Goal: Task Accomplishment & Management: Use online tool/utility

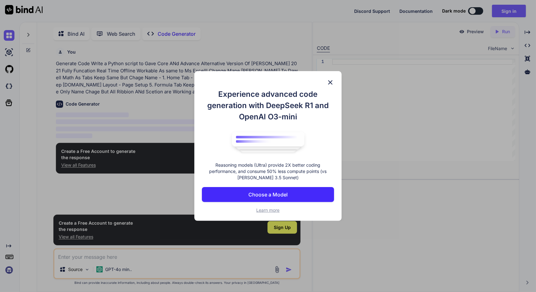
scroll to position [2, 0]
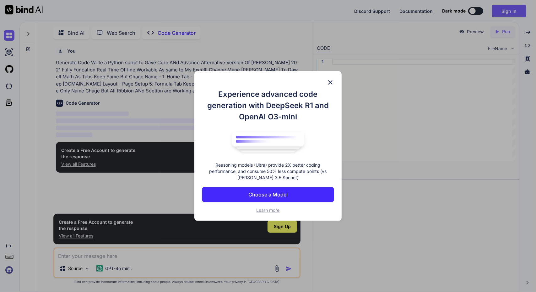
type textarea "x"
click at [271, 194] on p "Choose a Model" at bounding box center [267, 195] width 39 height 8
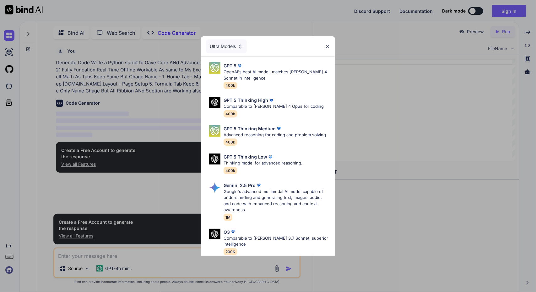
click at [328, 47] on img at bounding box center [326, 46] width 5 height 5
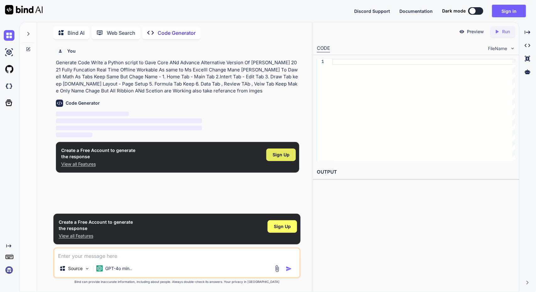
click at [282, 153] on span "Sign Up" at bounding box center [280, 155] width 17 height 6
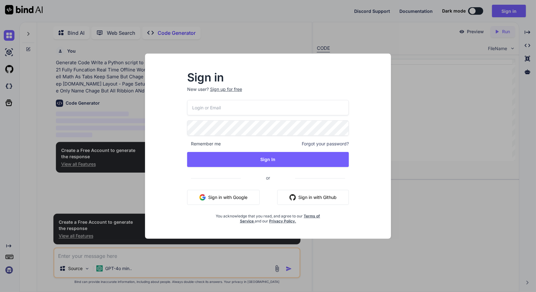
click at [230, 196] on button "Sign in with Google" at bounding box center [223, 197] width 72 height 15
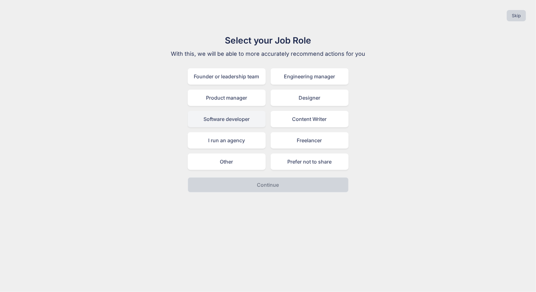
click at [226, 118] on div "Software developer" at bounding box center [227, 119] width 78 height 16
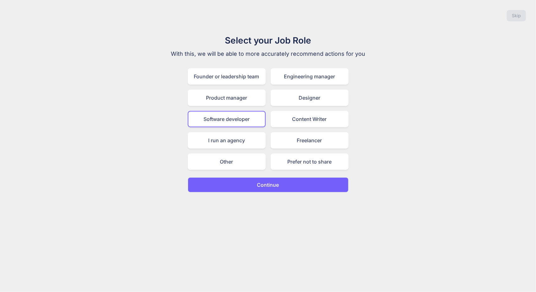
click at [269, 186] on p "Continue" at bounding box center [268, 185] width 22 height 8
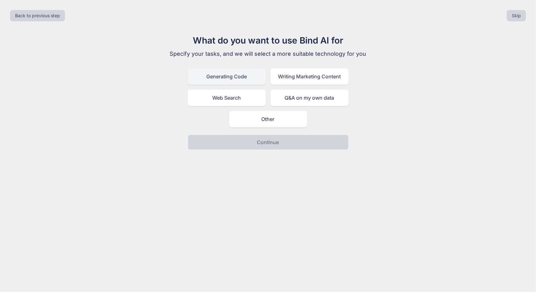
click at [237, 77] on div "Generating Code" at bounding box center [227, 76] width 78 height 16
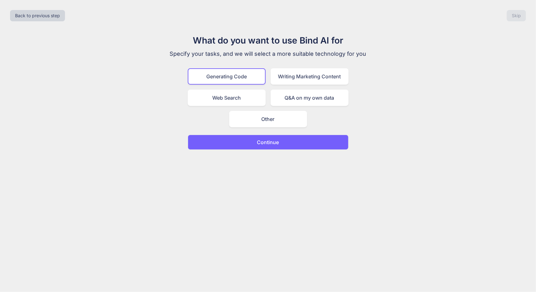
click at [269, 142] on p "Continue" at bounding box center [268, 143] width 22 height 8
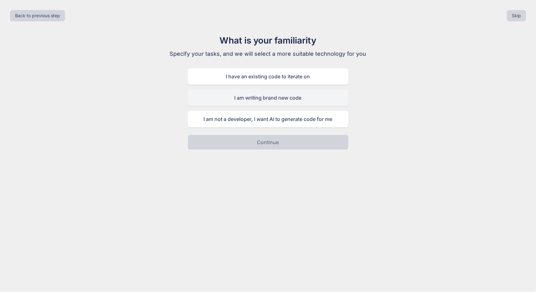
click at [264, 97] on div "I am writing brand new code" at bounding box center [268, 98] width 161 height 16
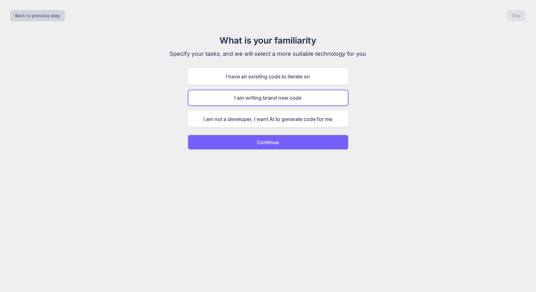
click at [266, 145] on p "Continue" at bounding box center [268, 143] width 22 height 8
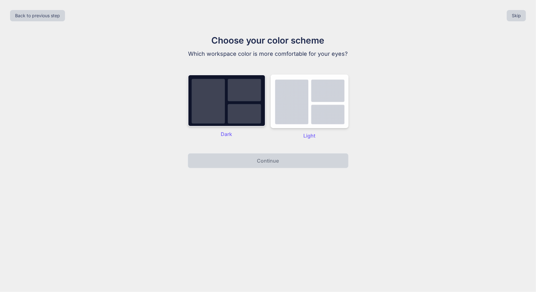
click at [231, 125] on img at bounding box center [227, 101] width 78 height 52
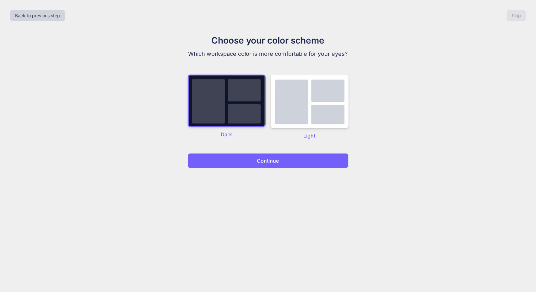
click at [268, 162] on p "Continue" at bounding box center [268, 161] width 22 height 8
click at [267, 158] on p "Continue" at bounding box center [268, 161] width 22 height 8
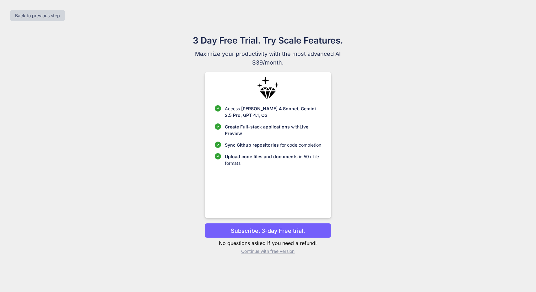
click at [280, 163] on p "Upload code files and documents in 50+ file formats" at bounding box center [273, 159] width 96 height 13
click at [282, 252] on p "Continue with free version" at bounding box center [268, 252] width 126 height 6
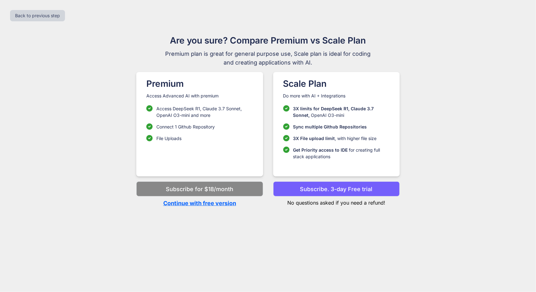
click at [220, 203] on p "Continue with free version" at bounding box center [199, 203] width 126 height 8
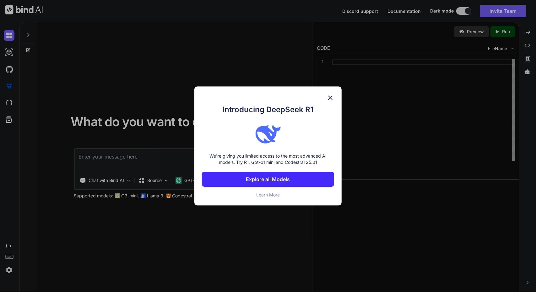
click at [296, 180] on button "Explore all Models" at bounding box center [268, 179] width 132 height 15
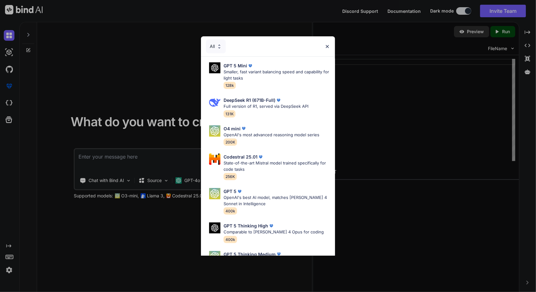
click at [324, 42] on div "All" at bounding box center [268, 46] width 134 height 20
click at [329, 47] on img at bounding box center [326, 46] width 5 height 5
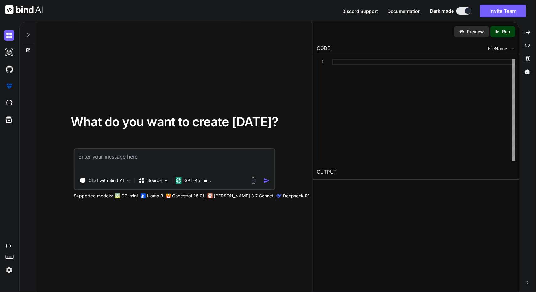
paste textarea "Gave Core ANd Advance Alternative Version Of [PERSON_NAME] 2021 Fully Funcation…"
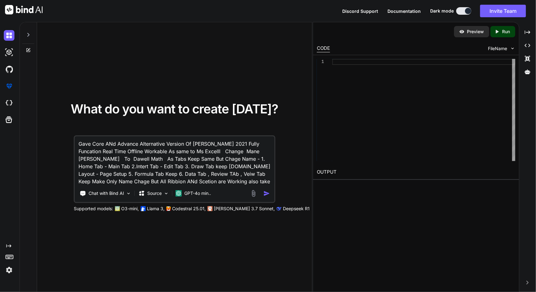
type textarea "Gave Core ANd Advance Alternative Version Of [PERSON_NAME] 2021 Fully Funcation…"
click at [267, 193] on img "button" at bounding box center [266, 193] width 7 height 7
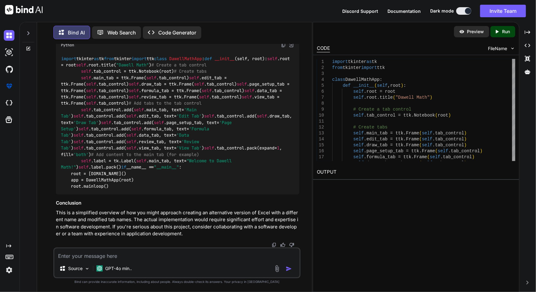
scroll to position [561, 0]
click at [478, 32] on p "Preview" at bounding box center [475, 32] width 17 height 6
click at [134, 255] on textarea at bounding box center [176, 254] width 245 height 11
click at [125, 267] on p "GPT-4o min.." at bounding box center [118, 269] width 27 height 6
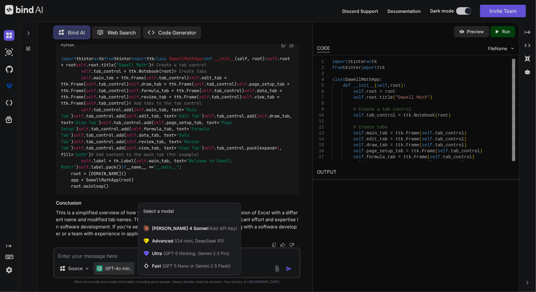
click at [125, 267] on div at bounding box center [268, 146] width 536 height 292
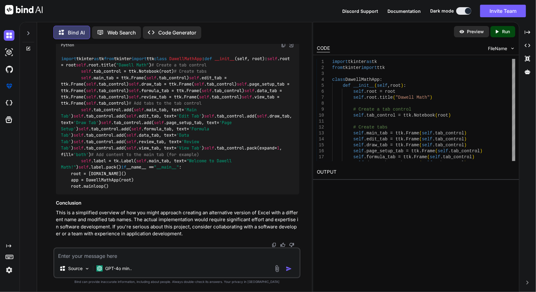
click at [149, 255] on textarea at bounding box center [176, 254] width 245 height 11
type textarea "dont keep any simplfify make it advance and core"
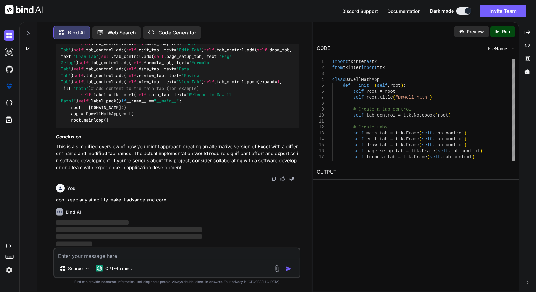
scroll to position [627, 0]
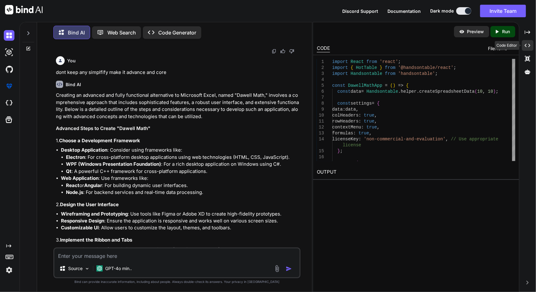
click at [527, 44] on icon "Created with Pixso." at bounding box center [527, 46] width 6 height 6
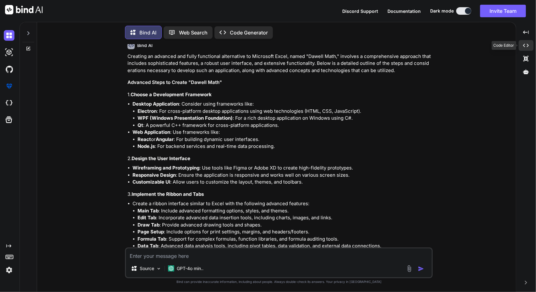
click at [526, 43] on icon "Created with Pixso." at bounding box center [526, 46] width 6 height 6
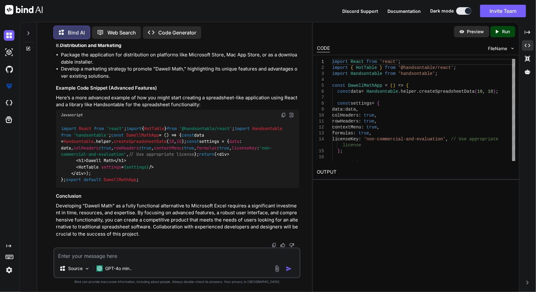
scroll to position [1316, 0]
click at [478, 32] on p "Preview" at bounding box center [475, 32] width 17 height 6
click at [162, 254] on textarea at bounding box center [176, 254] width 245 height 11
type textarea "yes"
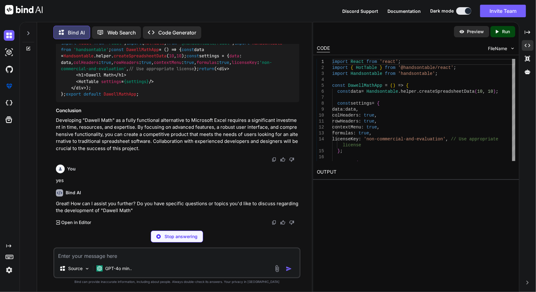
scroll to position [1379, 0]
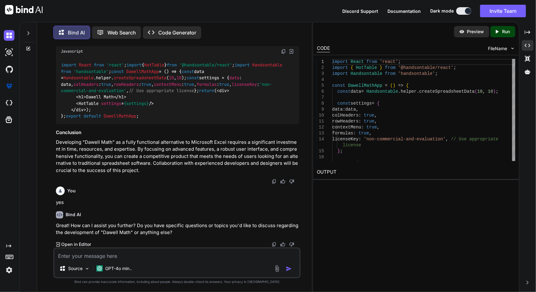
click at [169, 249] on textarea at bounding box center [176, 254] width 245 height 11
click at [153, 255] on textarea at bounding box center [176, 254] width 245 height 11
type textarea "no"
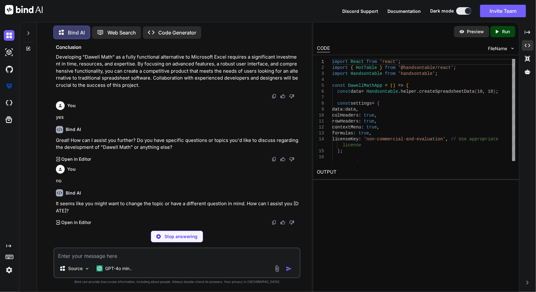
scroll to position [1443, 0]
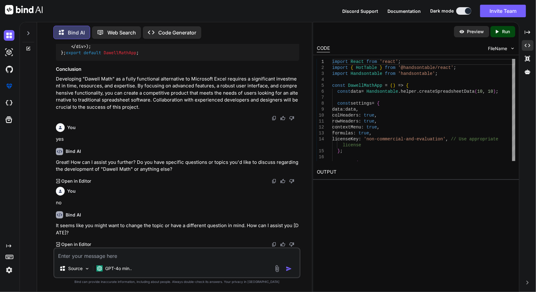
click at [204, 254] on textarea at bounding box center [176, 254] width 245 height 11
type textarea "no"
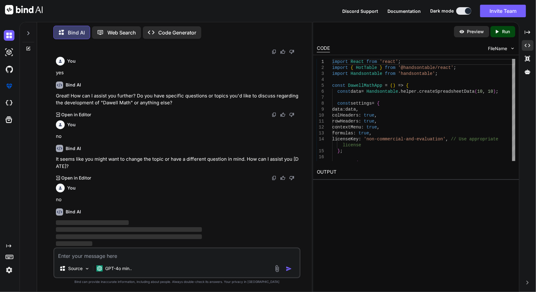
scroll to position [1509, 0]
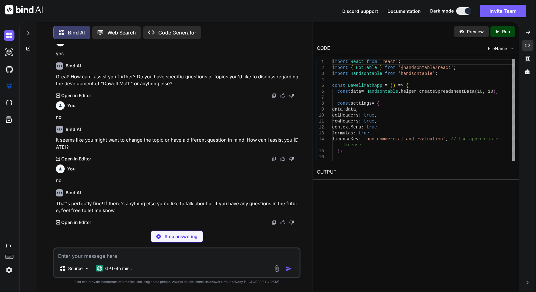
click at [193, 30] on p "Code Generator" at bounding box center [177, 33] width 38 height 8
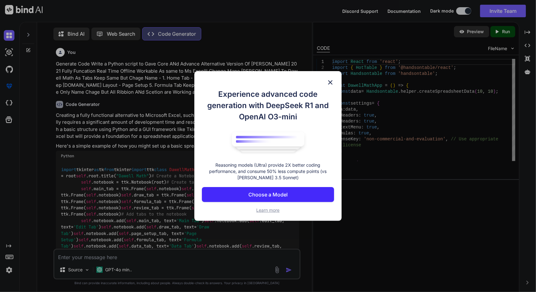
scroll to position [2, 0]
click at [283, 194] on p "Choose a Model" at bounding box center [267, 195] width 39 height 8
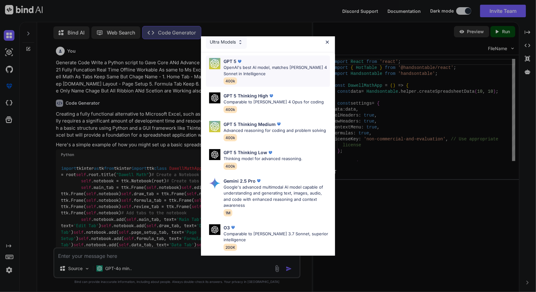
scroll to position [0, 0]
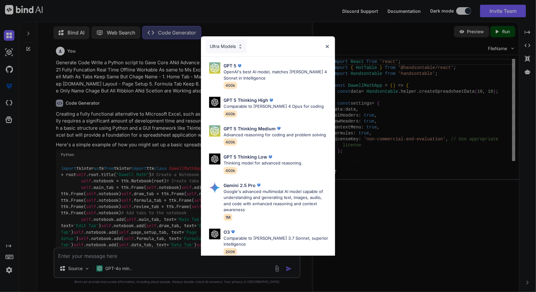
click at [326, 47] on img at bounding box center [326, 46] width 5 height 5
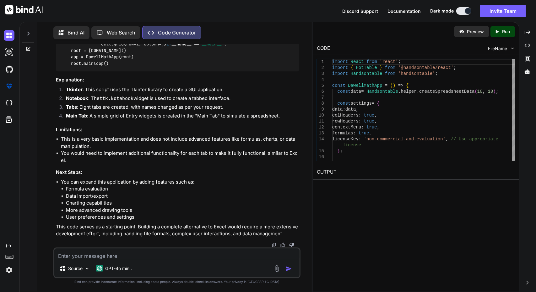
scroll to position [399, 0]
click at [124, 258] on textarea at bounding box center [176, 254] width 245 height 11
click at [502, 33] on p "Run" at bounding box center [506, 32] width 8 height 6
click at [478, 32] on p "Preview" at bounding box center [477, 32] width 17 height 6
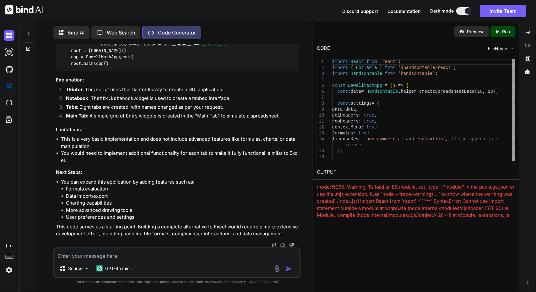
click at [474, 32] on p "Preview" at bounding box center [475, 32] width 17 height 6
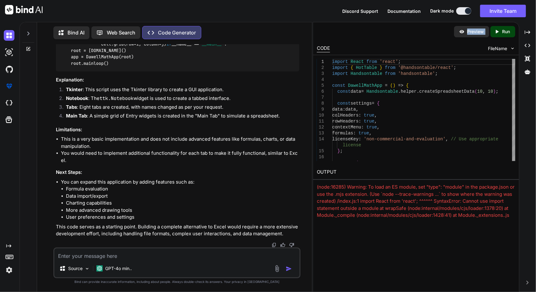
click at [472, 34] on p "Preview" at bounding box center [475, 32] width 17 height 6
click at [123, 259] on textarea at bounding box center [176, 254] width 245 height 11
type textarea "i can get complete application"
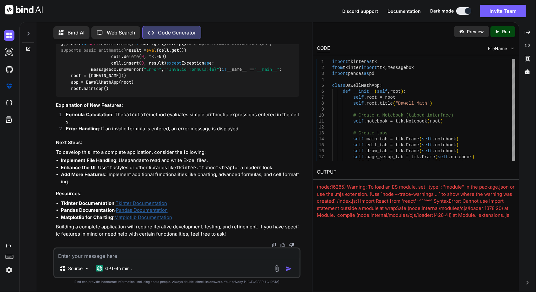
scroll to position [1160, 0]
click at [472, 29] on p "Preview" at bounding box center [475, 32] width 17 height 6
click at [473, 32] on p "Preview" at bounding box center [475, 32] width 17 height 6
drag, startPoint x: 473, startPoint y: 32, endPoint x: 531, endPoint y: 38, distance: 58.3
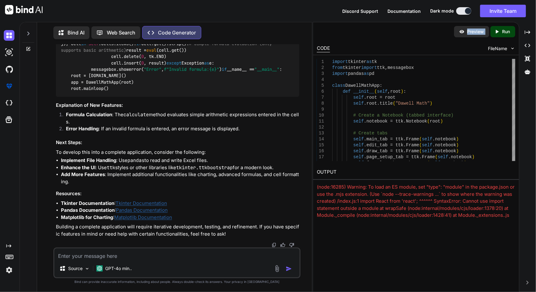
click at [474, 32] on p "Preview" at bounding box center [475, 32] width 17 height 6
click at [528, 57] on icon at bounding box center [527, 59] width 5 height 6
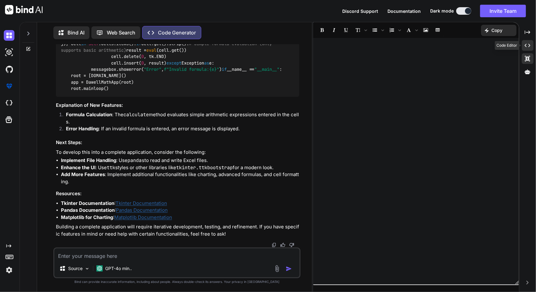
click at [527, 42] on div "Created with Pixso." at bounding box center [528, 45] width 12 height 11
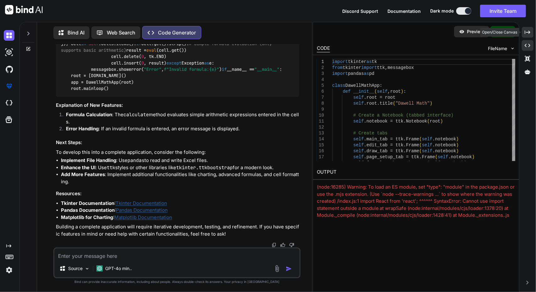
click at [525, 32] on icon at bounding box center [527, 31] width 6 height 3
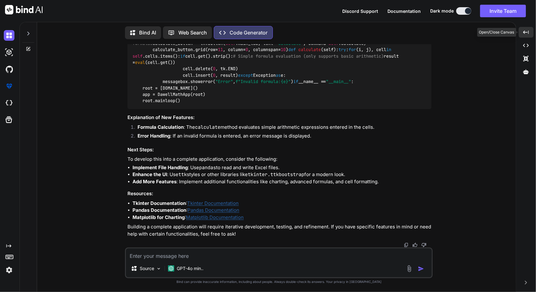
scroll to position [1106, 0]
click at [528, 49] on div "Created with Pixso." at bounding box center [525, 45] width 15 height 11
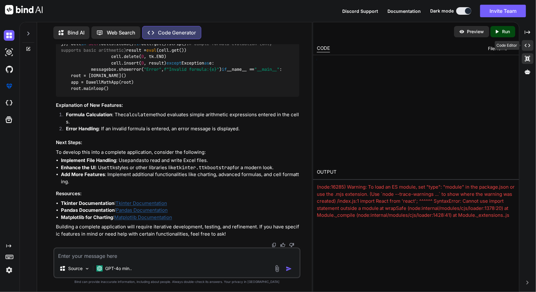
scroll to position [1160, 0]
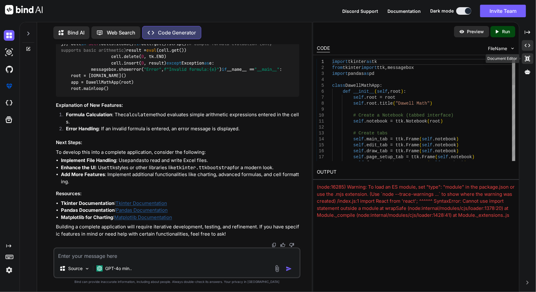
click at [532, 57] on div "Created with Pixso." at bounding box center [528, 58] width 12 height 11
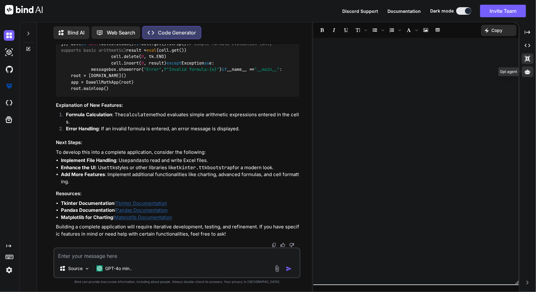
click at [531, 69] on div at bounding box center [528, 72] width 12 height 11
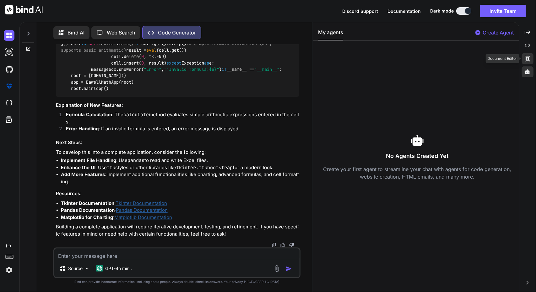
click at [531, 55] on div "Created with Pixso." at bounding box center [528, 58] width 12 height 11
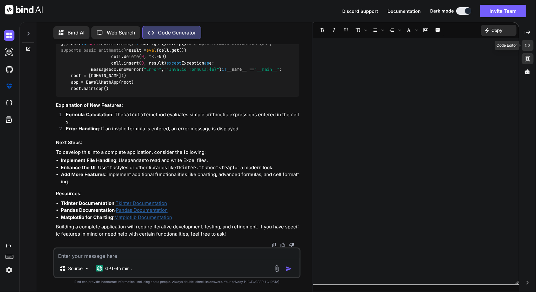
click at [532, 46] on div "Created with Pixso." at bounding box center [528, 45] width 12 height 11
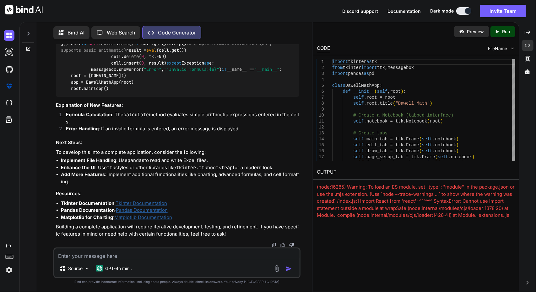
click at [535, 34] on div "Bind AI Web Search Created with Pixso. Code Generator You Generate Code Write a…" at bounding box center [277, 157] width 516 height 270
click at [529, 30] on icon "Created with Pixso." at bounding box center [527, 32] width 6 height 6
